Goal: Check status: Check status

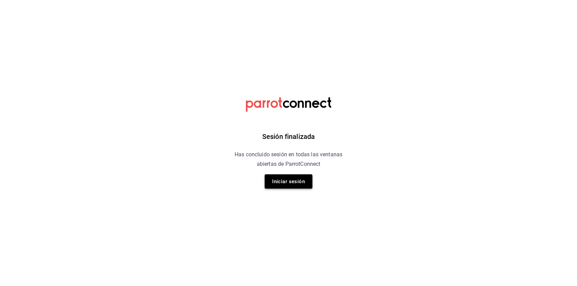
click at [294, 184] on button "Iniciar sesión" at bounding box center [289, 182] width 48 height 14
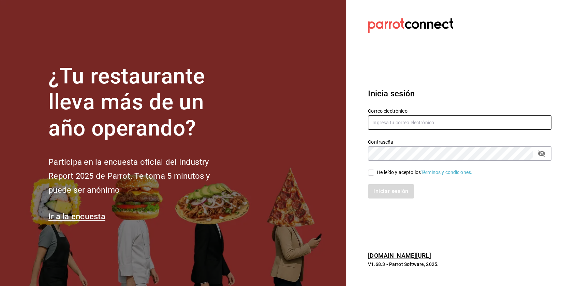
type input "multiuser@bobadilla.com"
click at [371, 172] on input "He leído y acepto los Términos y condiciones." at bounding box center [371, 173] width 6 height 6
checkbox input "true"
click at [392, 201] on div "Inicia sesión Correo electrónico multiuser@bobadilla.com Contraseña Contraseña …" at bounding box center [459, 143] width 183 height 128
click at [390, 191] on button "Iniciar sesión" at bounding box center [391, 191] width 46 height 14
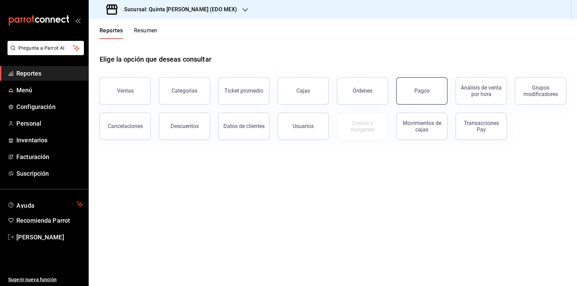
click at [426, 81] on button "Pagos" at bounding box center [421, 90] width 51 height 27
